Goal: Transaction & Acquisition: Purchase product/service

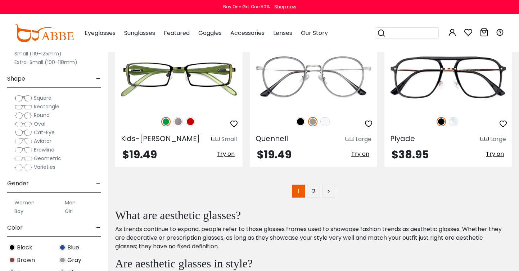
scroll to position [3522, 0]
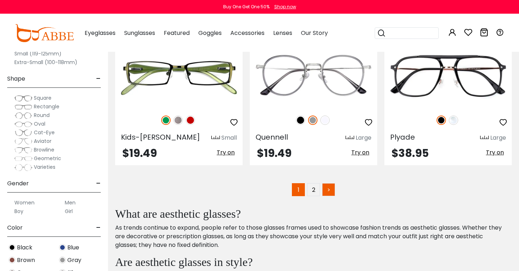
click at [333, 190] on link ">" at bounding box center [328, 189] width 13 height 13
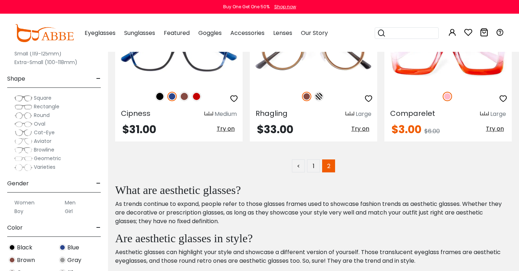
scroll to position [2691, 0]
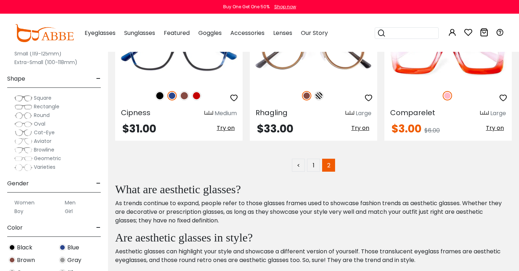
click at [38, 115] on span "Round" at bounding box center [42, 115] width 16 height 7
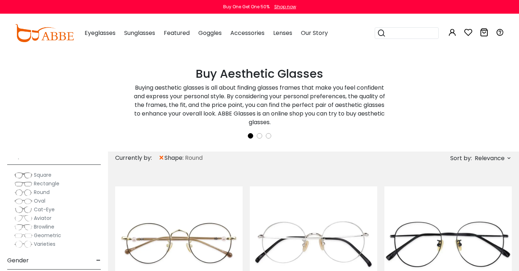
scroll to position [102, 0]
click at [40, 225] on span "Browline" at bounding box center [44, 224] width 21 height 7
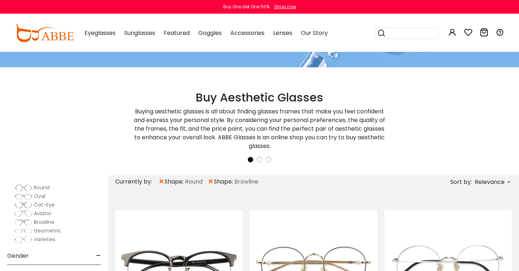
scroll to position [133, 0]
click at [95, 250] on div "Gender -" at bounding box center [54, 249] width 94 height 21
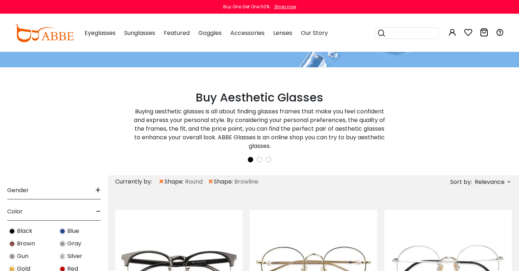
scroll to position [193, 0]
click at [98, 188] on span "+" at bounding box center [98, 190] width 6 height 17
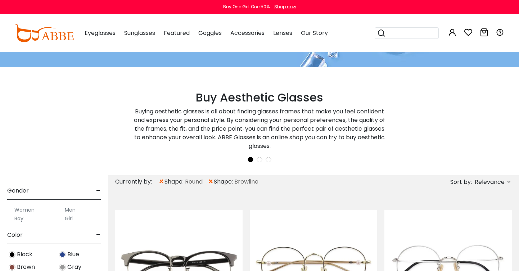
click at [25, 210] on label "Women" at bounding box center [24, 210] width 20 height 9
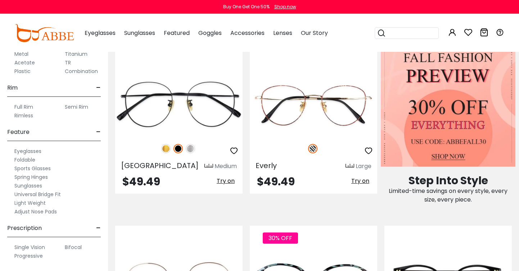
scroll to position [449, 0]
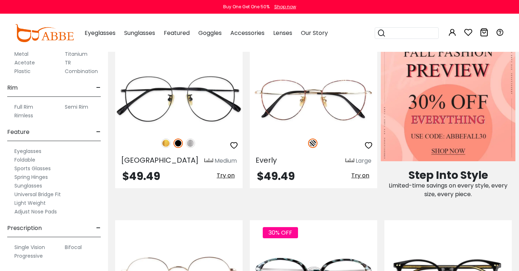
click at [30, 159] on label "Foldable" at bounding box center [24, 160] width 21 height 9
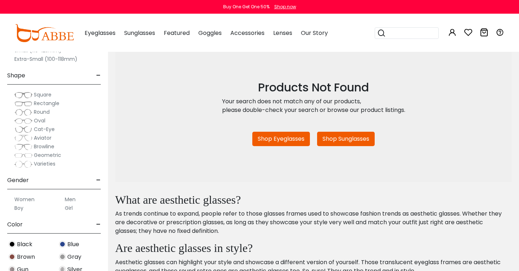
scroll to position [21, 0]
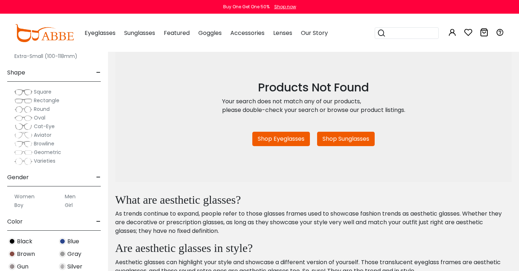
click at [292, 143] on link "Shop Eyeglasses" at bounding box center [281, 139] width 58 height 14
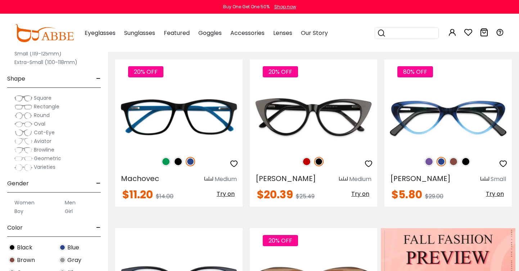
scroll to position [155, 0]
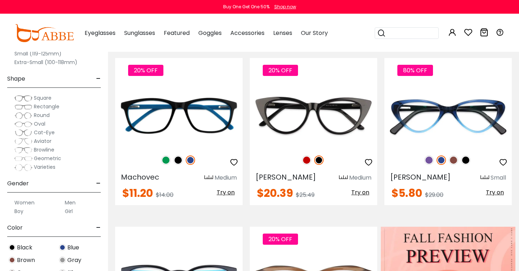
click at [36, 115] on span "Round" at bounding box center [42, 115] width 16 height 7
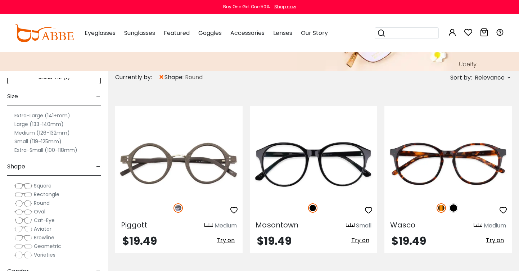
scroll to position [11, 0]
click at [39, 234] on span "Browline" at bounding box center [44, 234] width 21 height 7
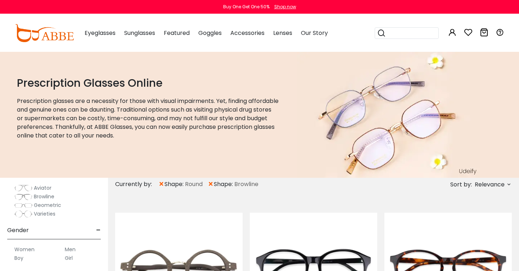
scroll to position [157, 0]
click at [42, 211] on span "Varieties" at bounding box center [45, 213] width 22 height 7
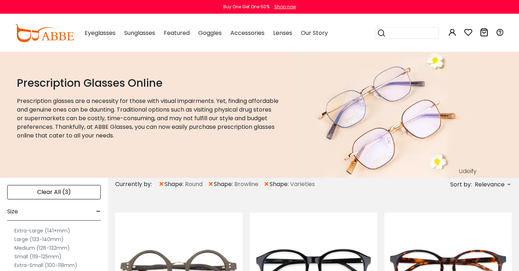
click at [73, 190] on div "Clear All (3)" at bounding box center [54, 192] width 94 height 14
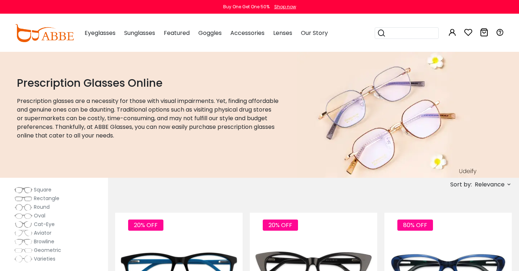
scroll to position [101, 0]
click at [37, 202] on span "Round" at bounding box center [42, 202] width 16 height 7
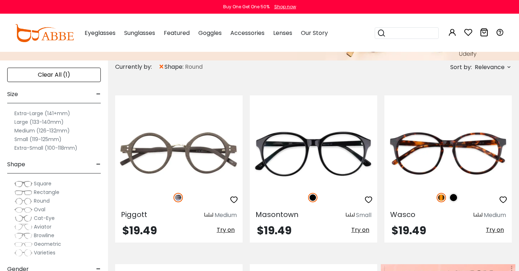
scroll to position [118, 0]
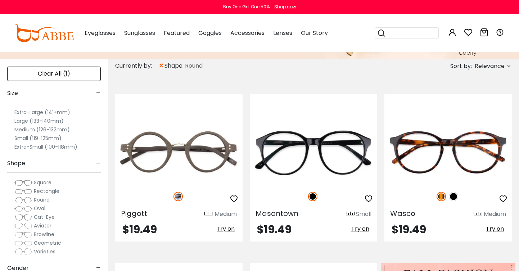
click at [41, 235] on span "Browline" at bounding box center [44, 234] width 21 height 7
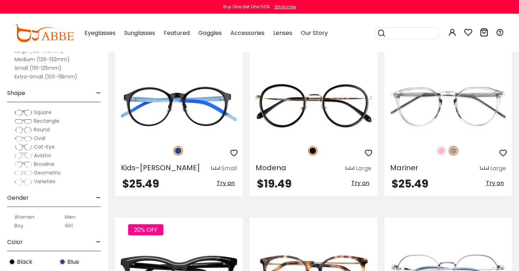
scroll to position [3060, 0]
